Goal: Task Accomplishment & Management: Manage account settings

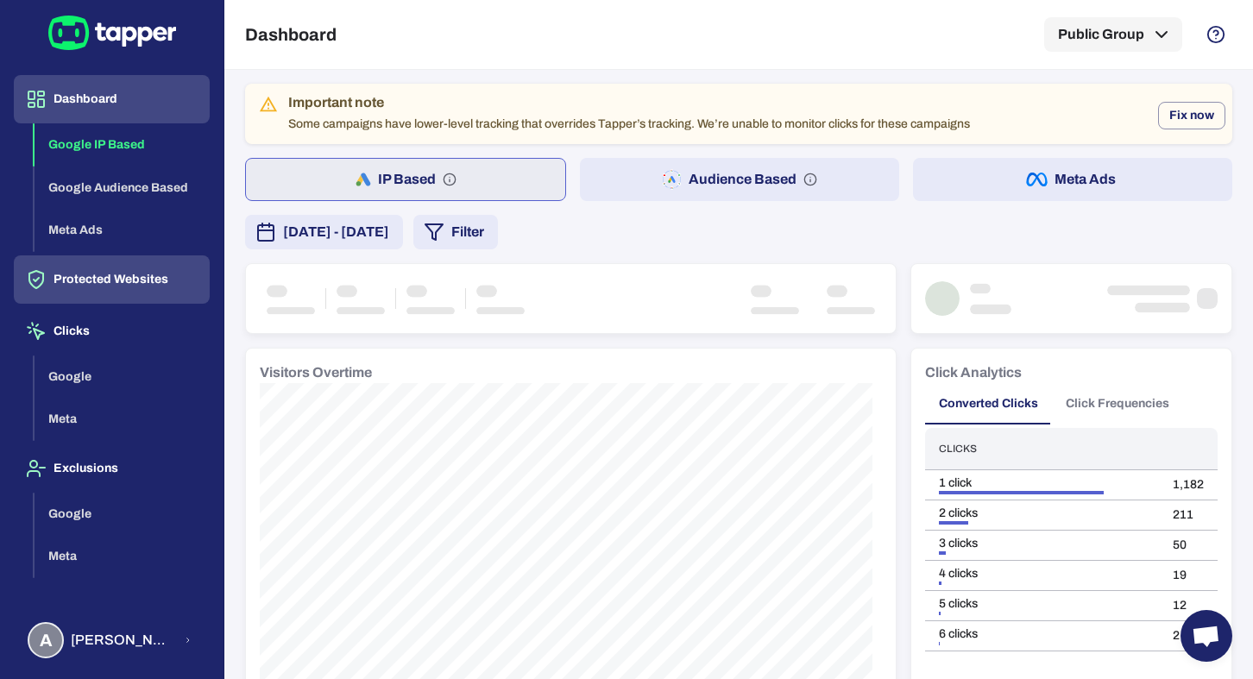
click at [139, 285] on button "Protected Websites" at bounding box center [112, 279] width 196 height 48
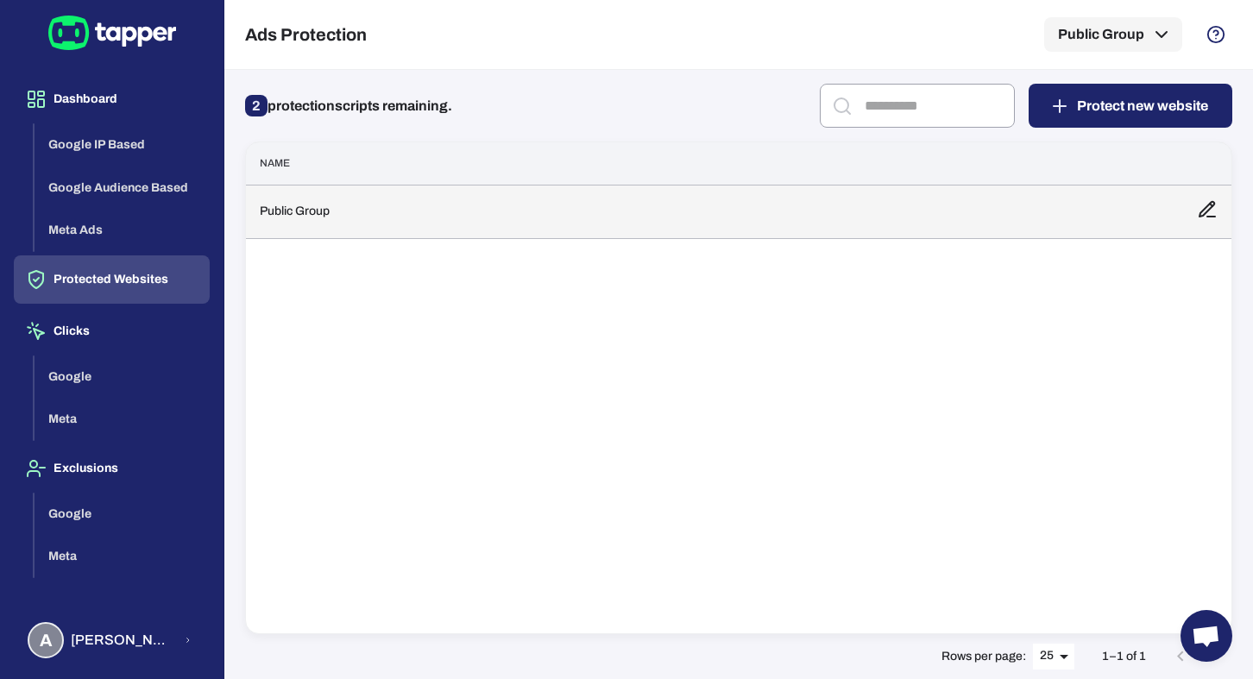
click at [339, 230] on td "Public Group" at bounding box center [714, 211] width 937 height 53
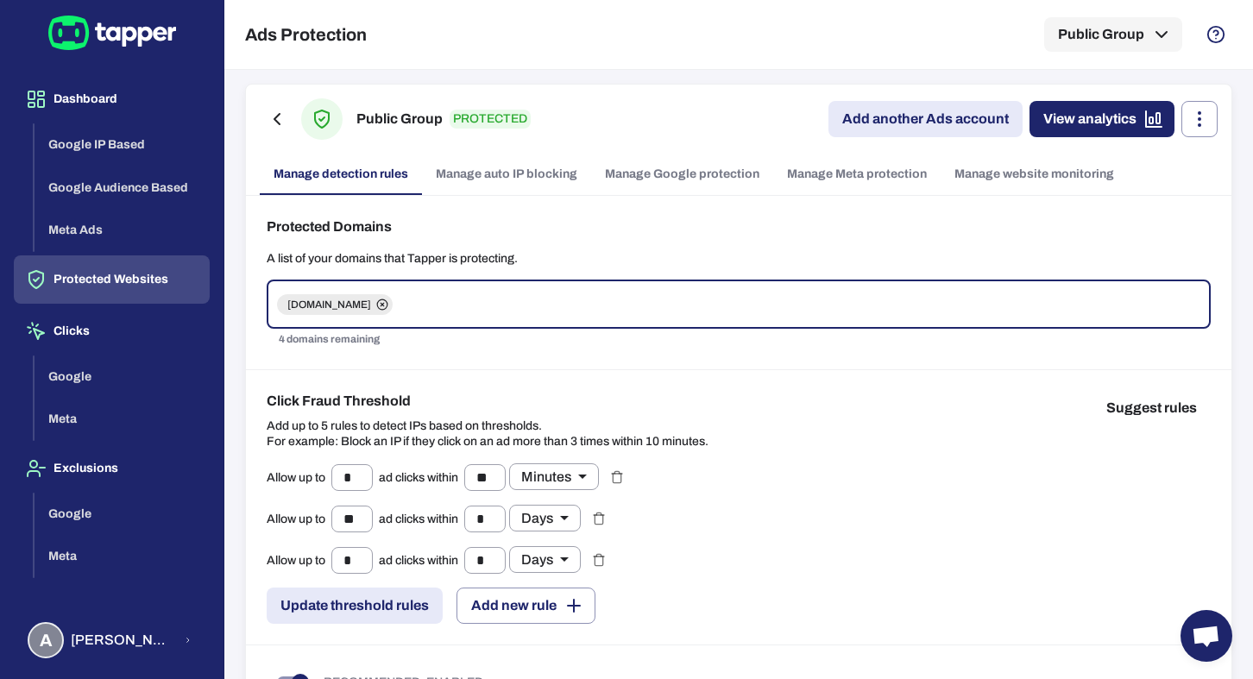
click at [814, 179] on link "Manage Meta protection" at bounding box center [856, 174] width 167 height 41
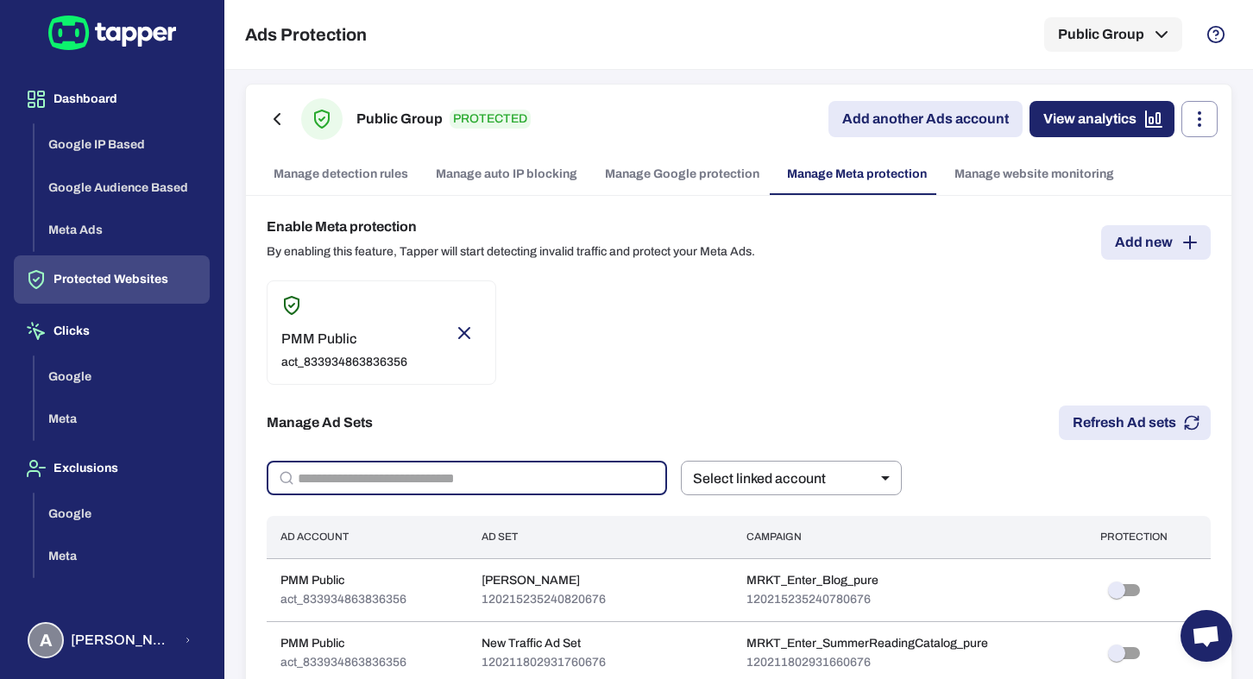
click at [442, 487] on input "text" at bounding box center [482, 478] width 369 height 35
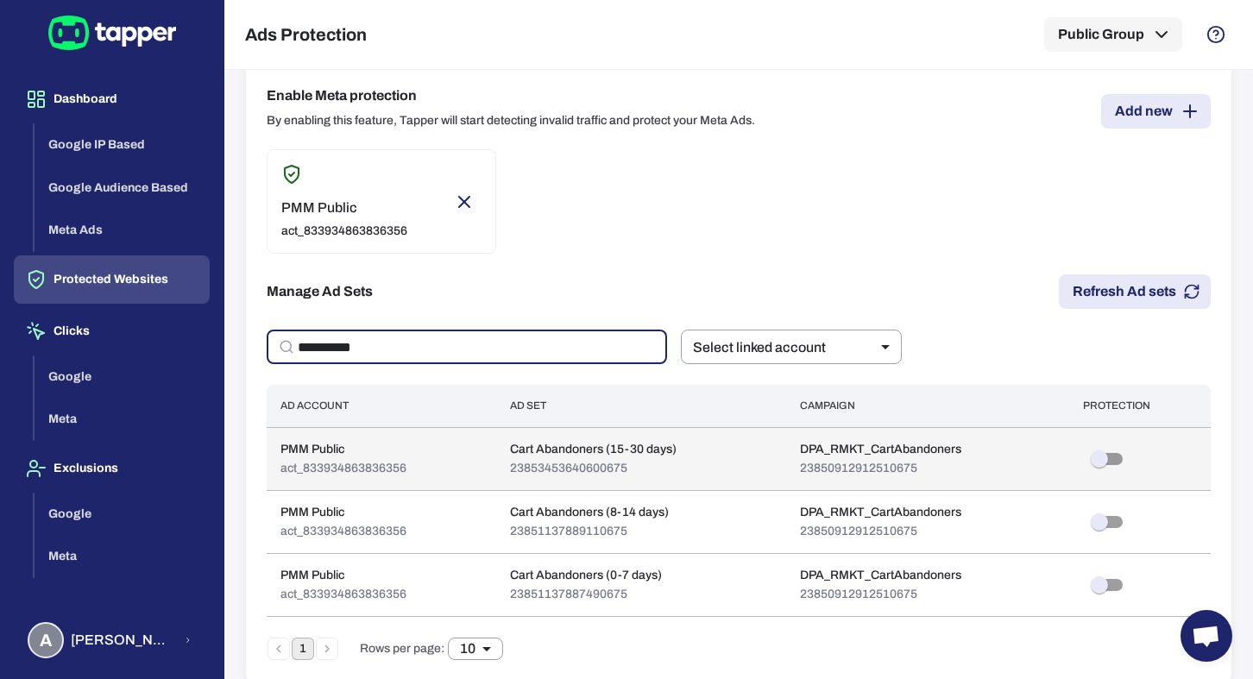
scroll to position [148, 0]
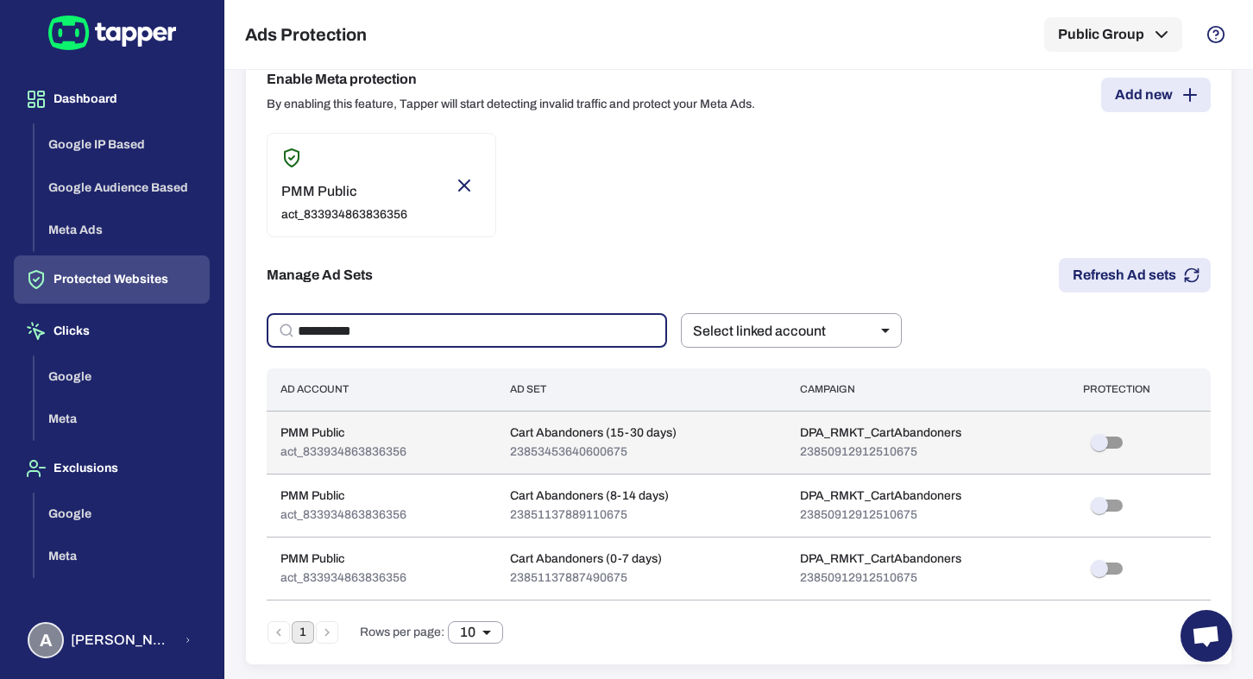
type input "**********"
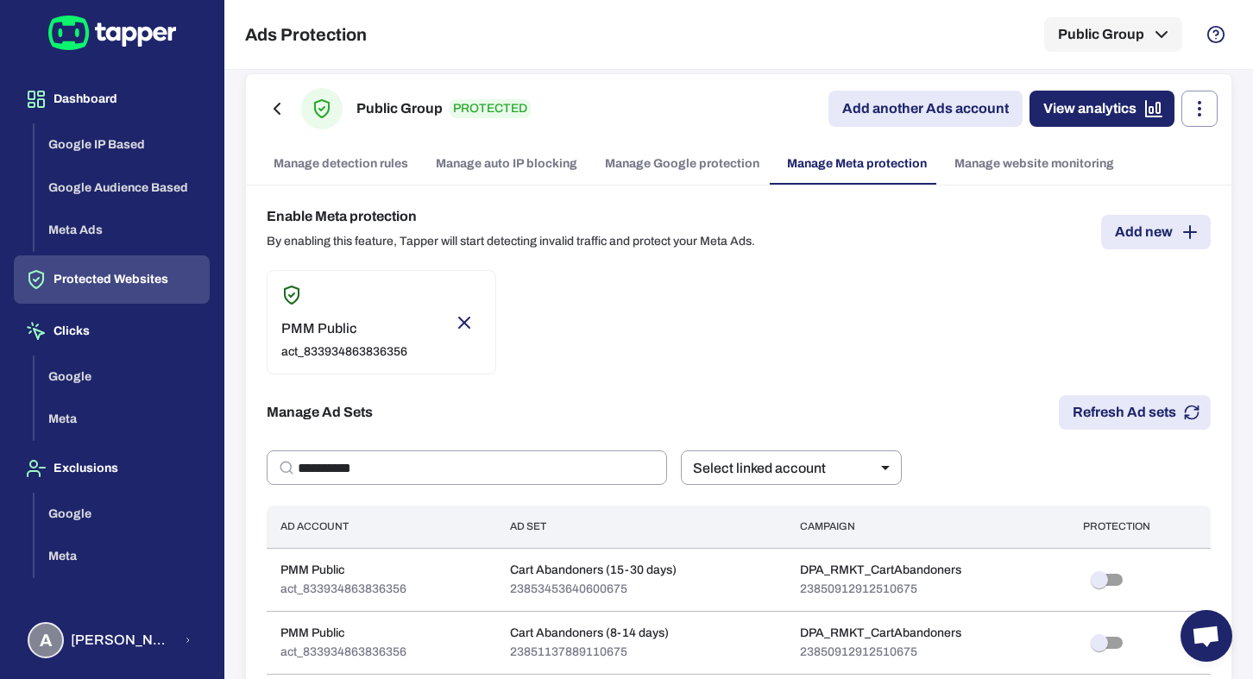
scroll to position [0, 0]
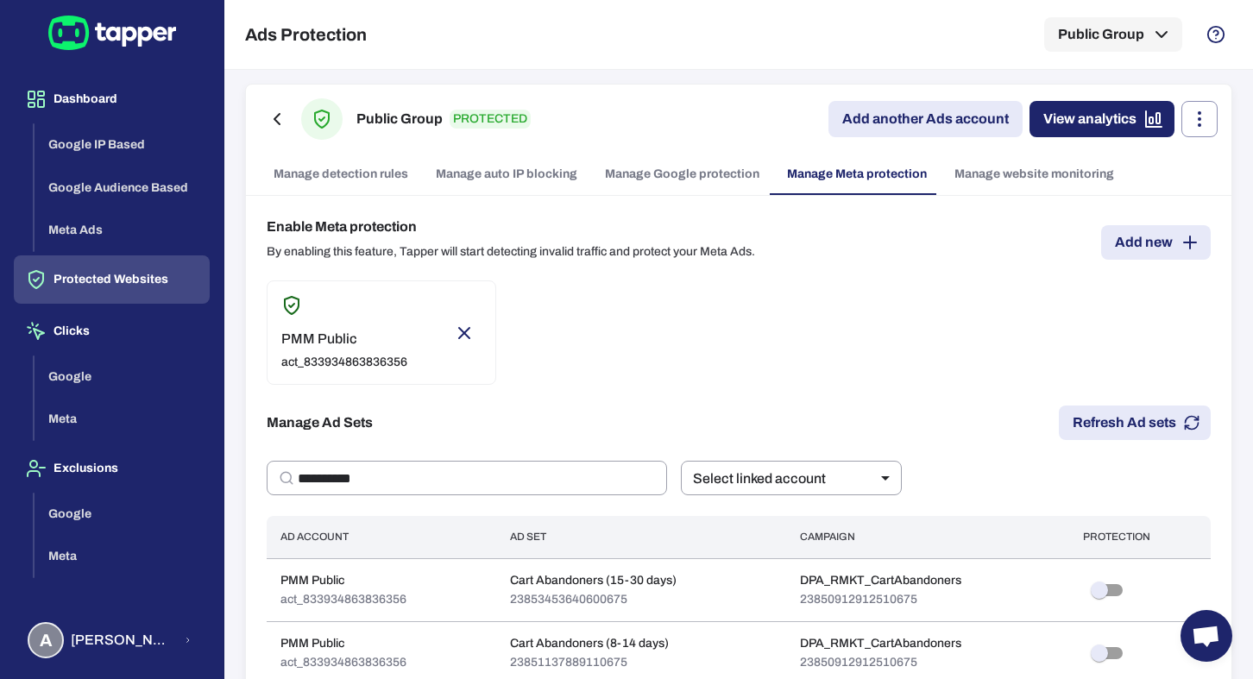
click at [705, 172] on link "Manage Google protection" at bounding box center [682, 174] width 182 height 41
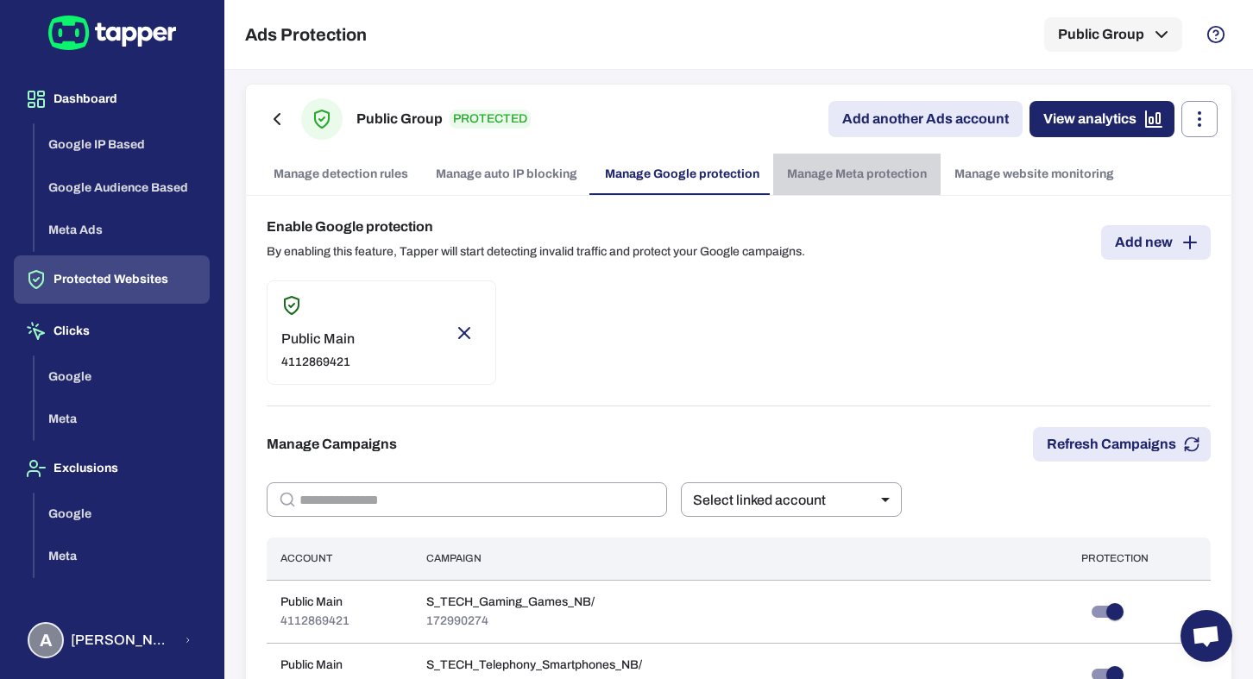
click at [814, 173] on link "Manage Meta protection" at bounding box center [856, 174] width 167 height 41
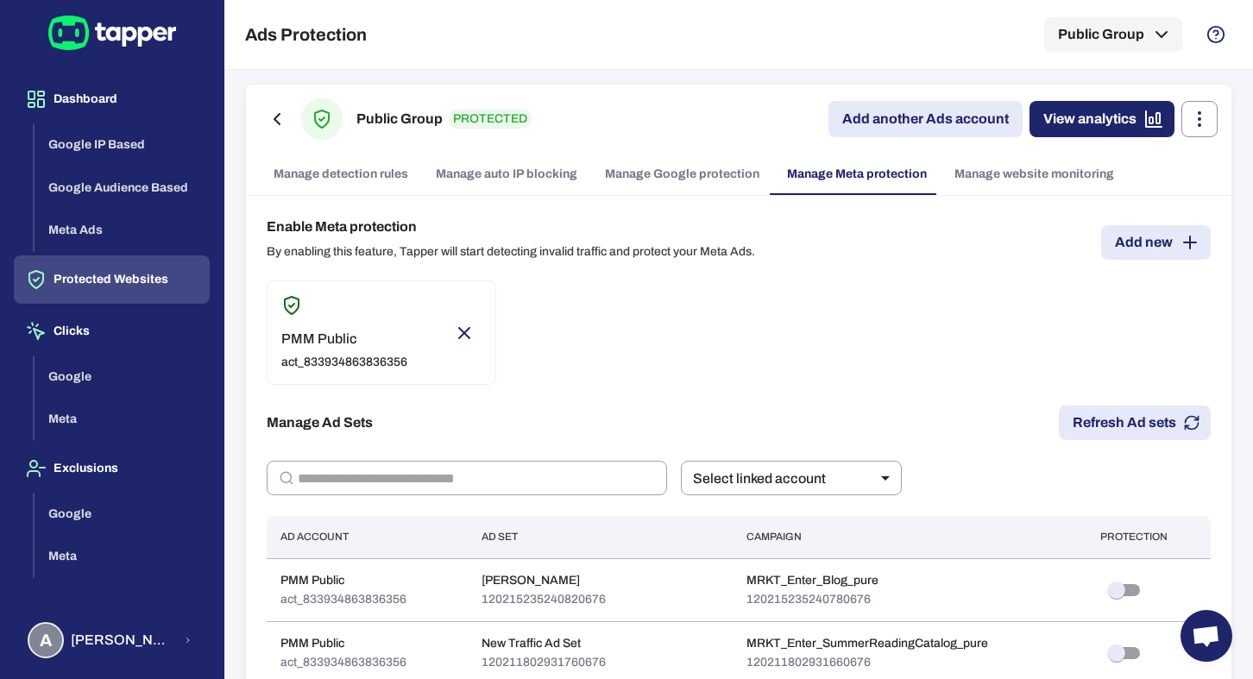
click at [148, 286] on button "Protected Websites" at bounding box center [112, 279] width 196 height 48
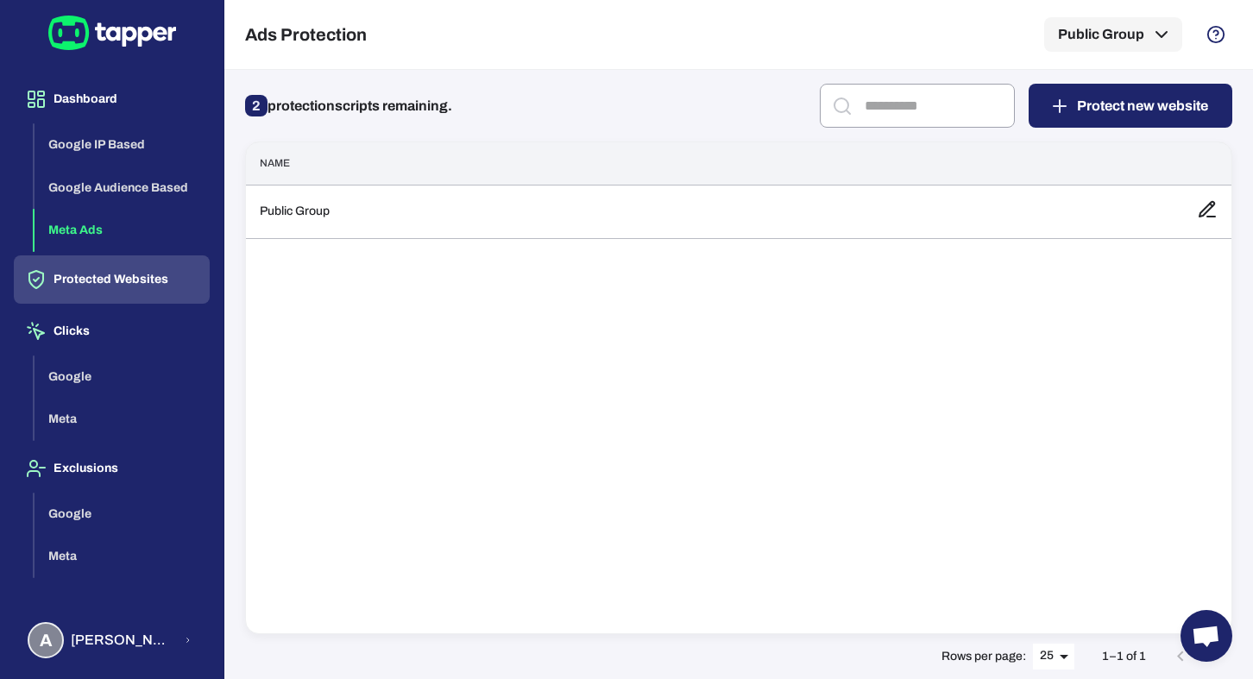
click at [134, 225] on button "Meta Ads" at bounding box center [122, 230] width 175 height 43
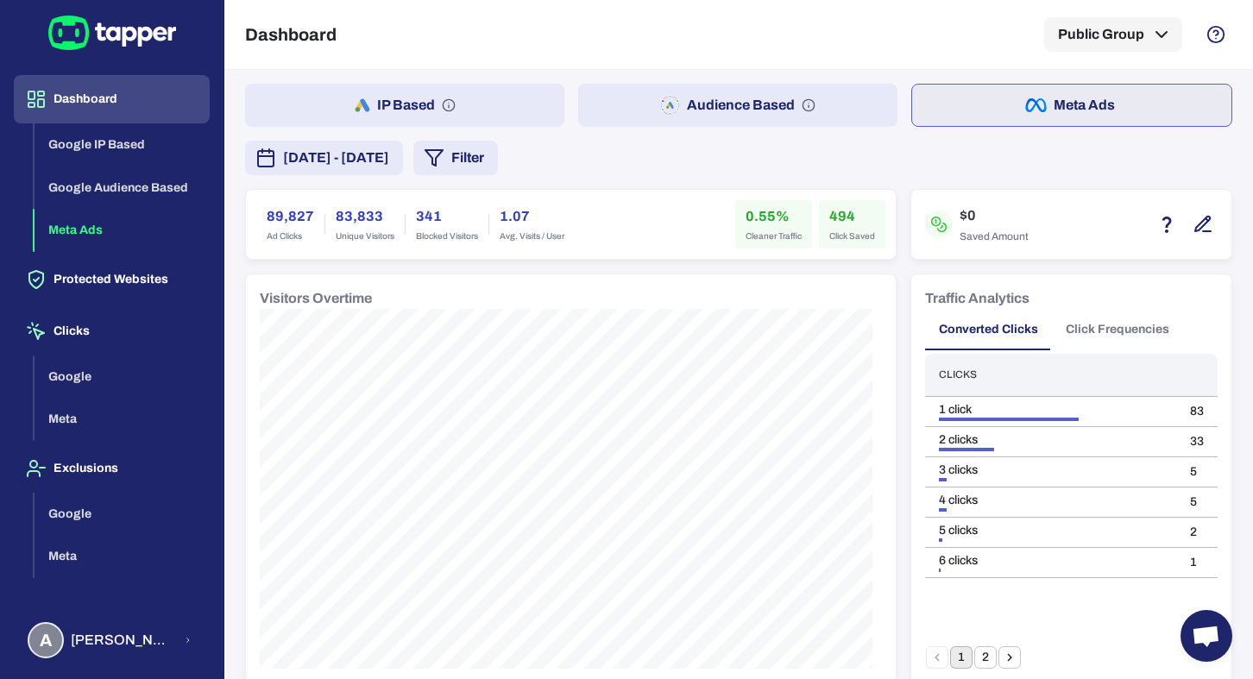
scroll to position [3, 0]
